Goal: Find specific page/section: Find specific page/section

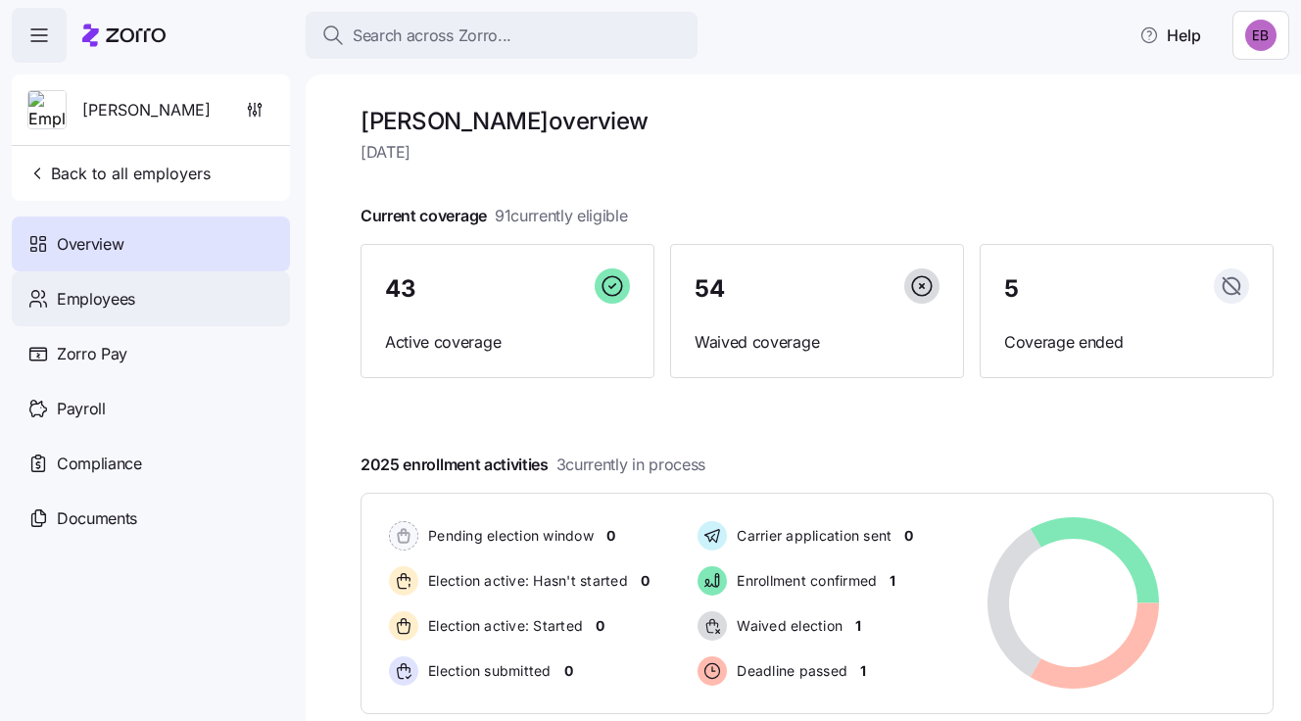
click at [136, 295] on div "Employees" at bounding box center [151, 298] width 278 height 55
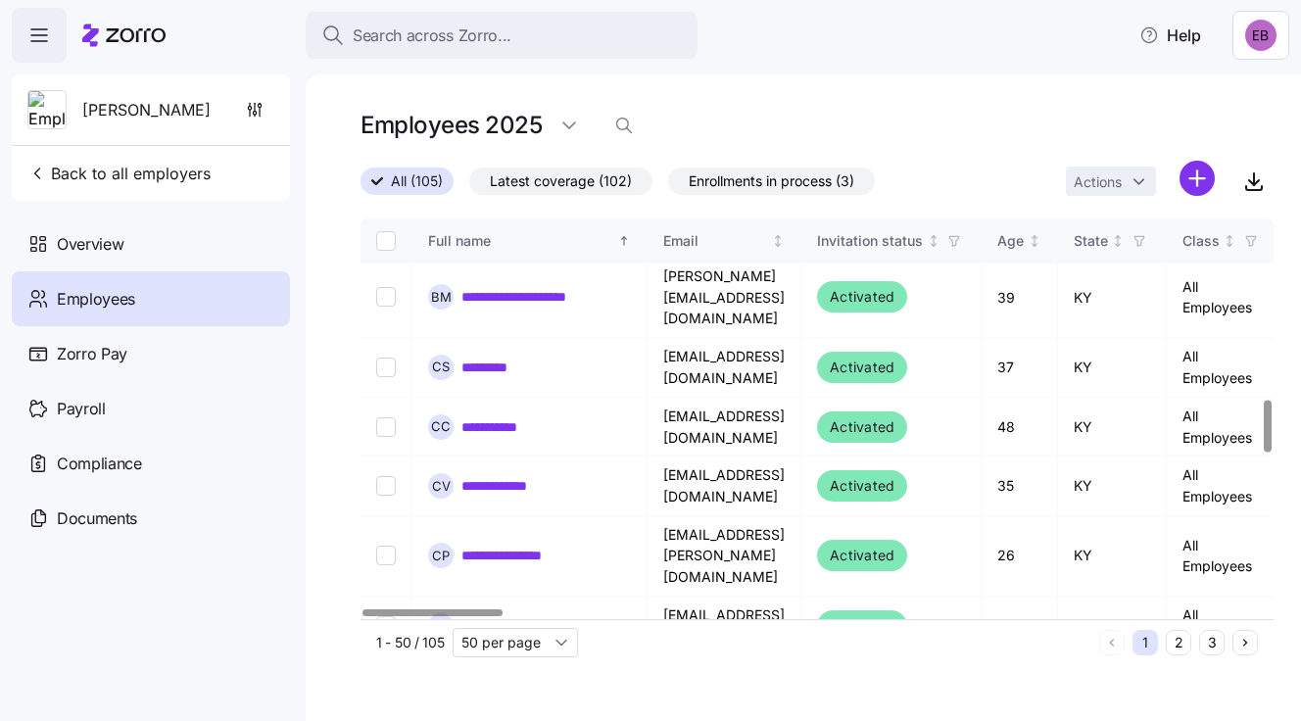
scroll to position [1469, 0]
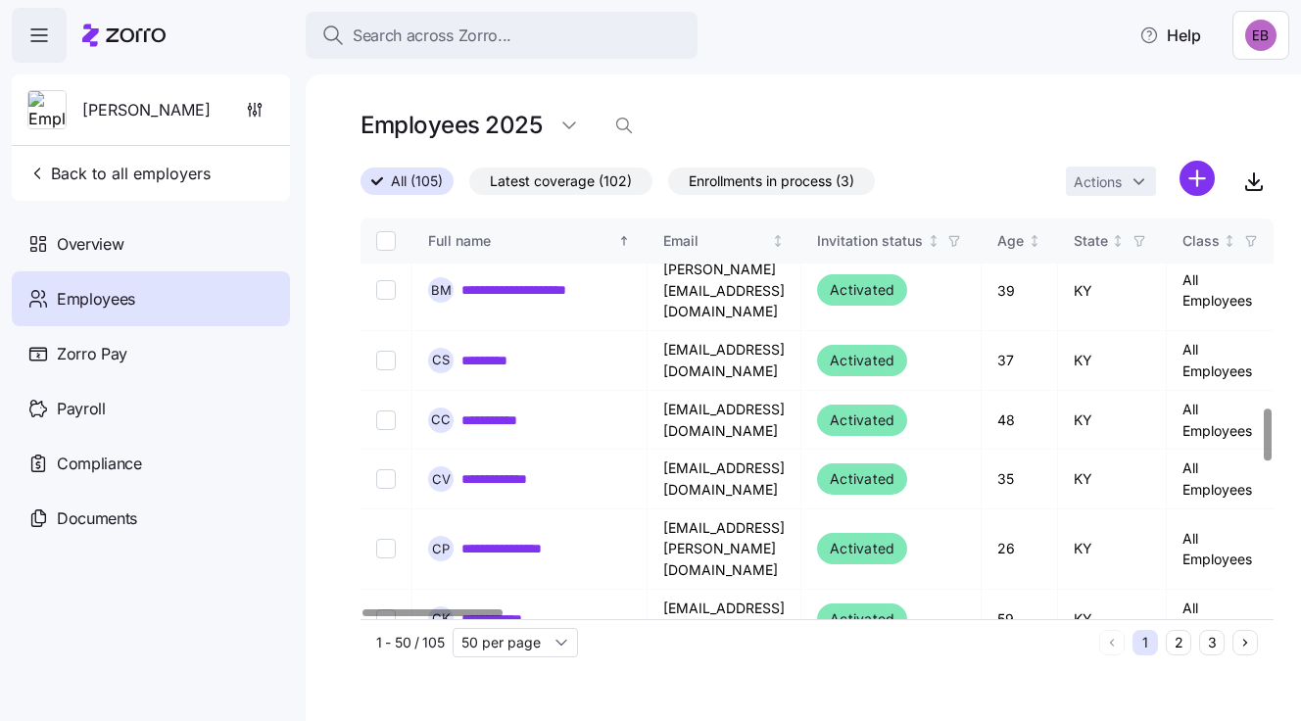
click at [1212, 645] on button "3" at bounding box center [1211, 642] width 25 height 25
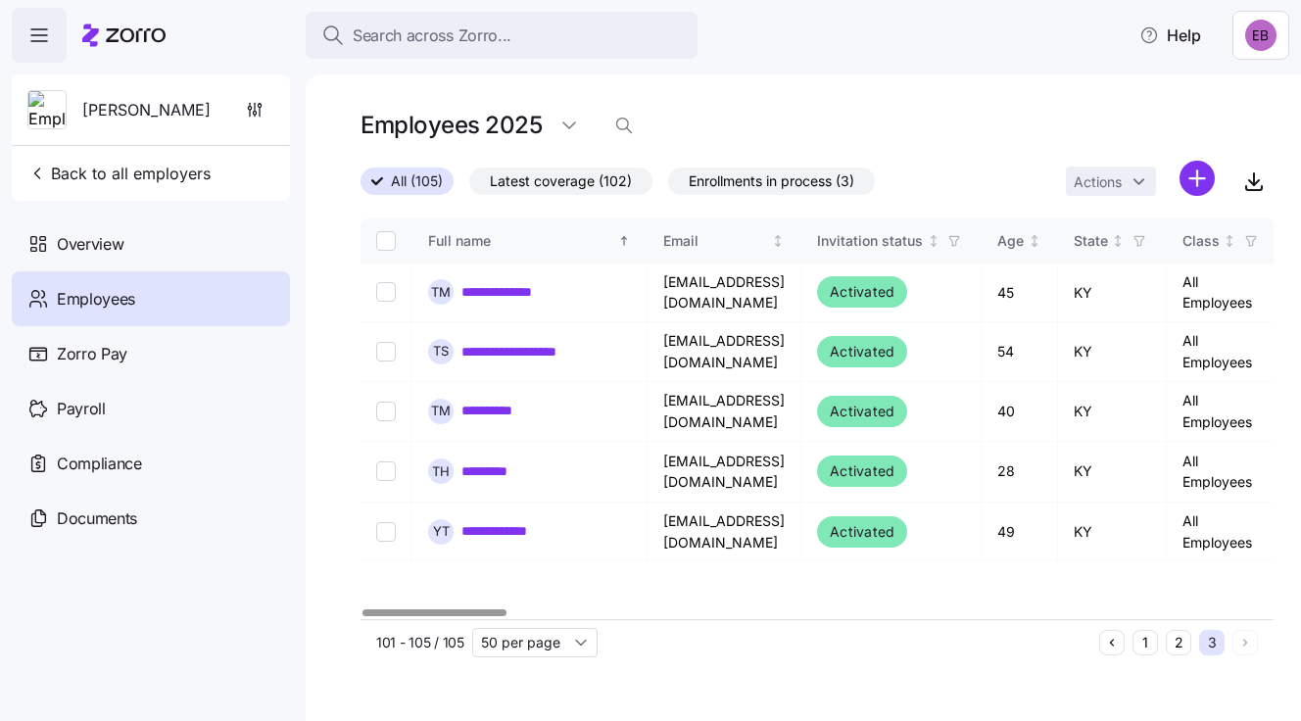
click at [1177, 645] on button "2" at bounding box center [1178, 642] width 25 height 25
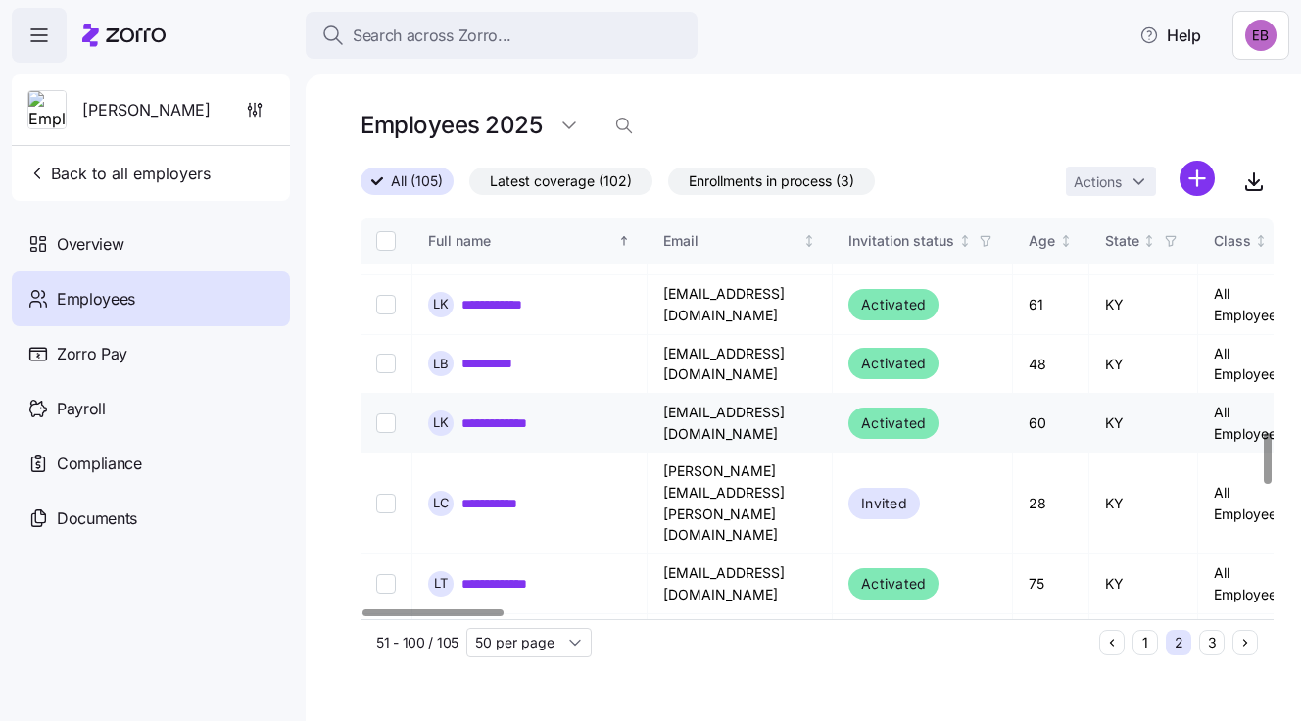
scroll to position [1666, 0]
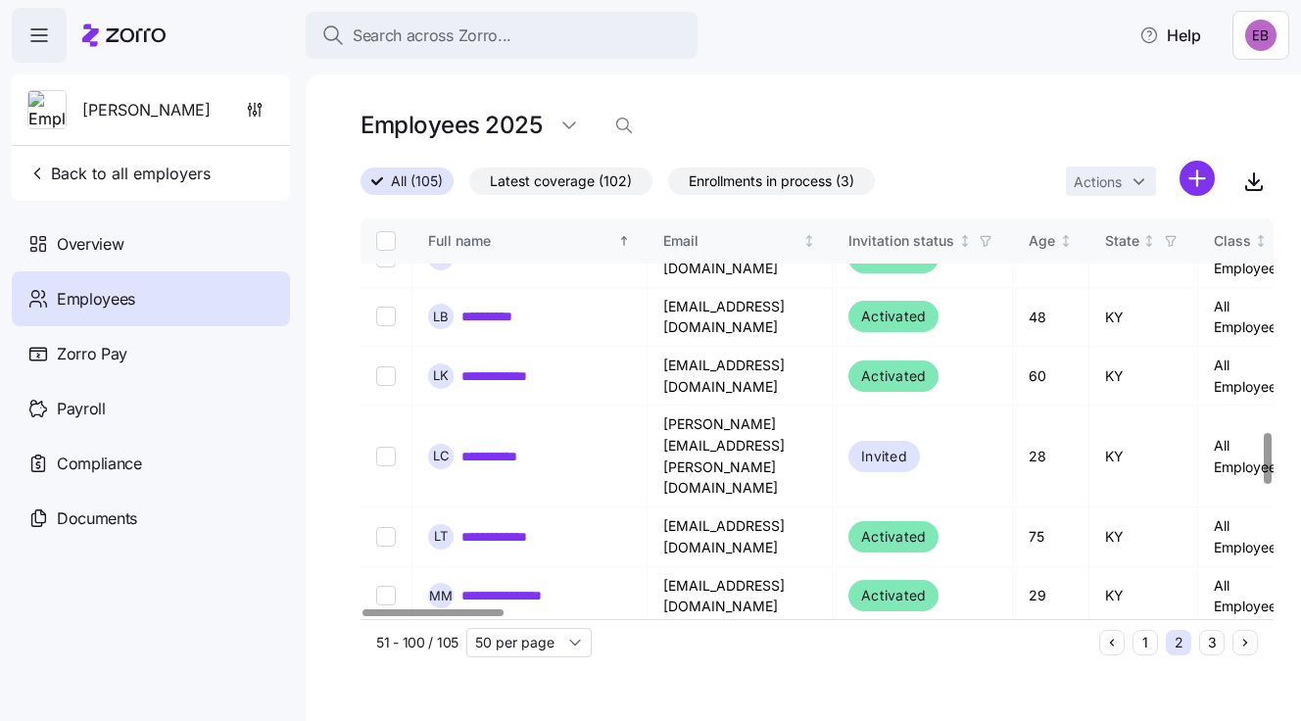
click at [535, 705] on link "**********" at bounding box center [516, 715] width 108 height 20
